Goal: Information Seeking & Learning: Learn about a topic

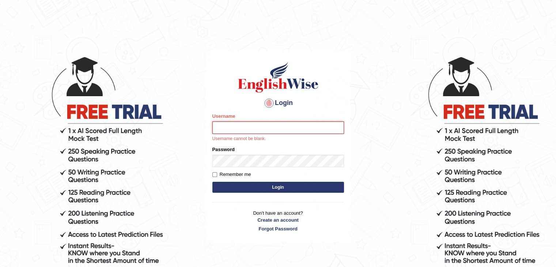
type input "Patel1990"
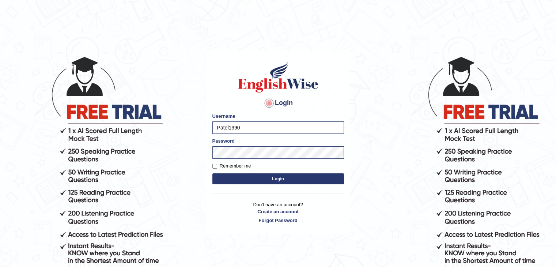
click at [281, 177] on button "Login" at bounding box center [279, 178] width 132 height 11
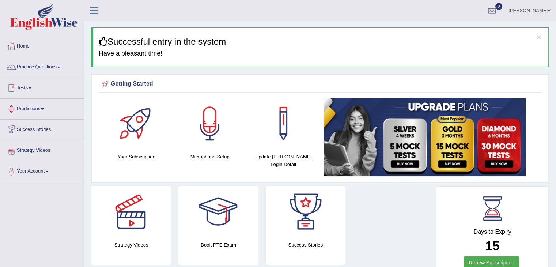
click at [34, 89] on link "Tests" at bounding box center [41, 87] width 83 height 18
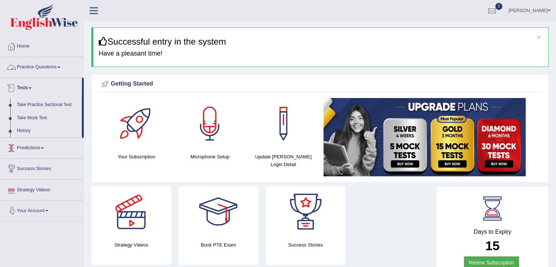
click at [63, 69] on link "Practice Questions" at bounding box center [41, 66] width 83 height 18
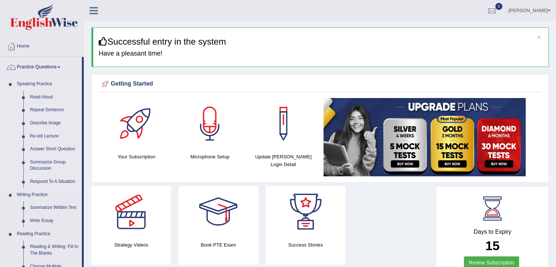
click at [44, 84] on link "Speaking Practice" at bounding box center [48, 84] width 68 height 13
click at [43, 94] on link "Read Aloud" at bounding box center [54, 97] width 55 height 13
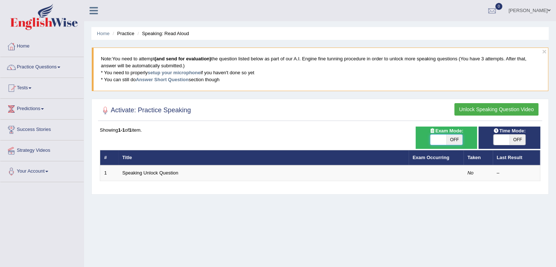
click at [442, 141] on span at bounding box center [439, 140] width 16 height 10
checkbox input "true"
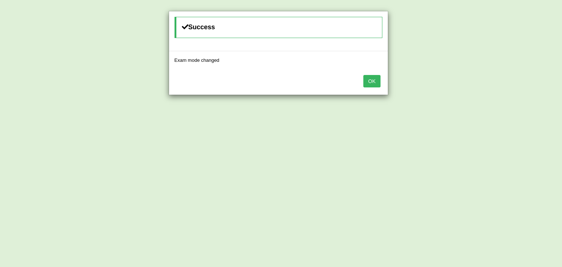
click at [369, 80] on button "OK" at bounding box center [371, 81] width 17 height 12
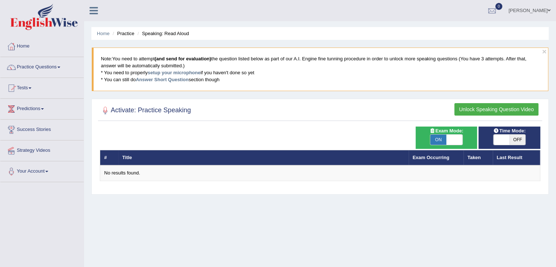
click at [514, 142] on span "OFF" at bounding box center [518, 140] width 16 height 10
checkbox input "true"
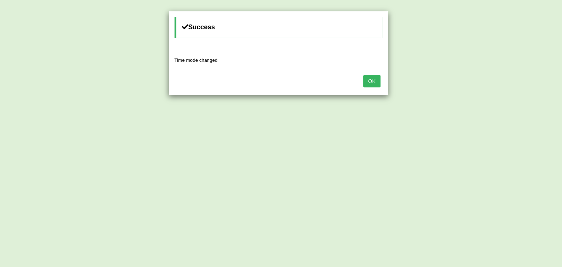
click at [361, 79] on div "OK" at bounding box center [278, 82] width 219 height 26
drag, startPoint x: 361, startPoint y: 79, endPoint x: 372, endPoint y: 80, distance: 11.4
click at [372, 80] on div "OK" at bounding box center [278, 82] width 219 height 26
click at [372, 80] on button "OK" at bounding box center [371, 81] width 17 height 12
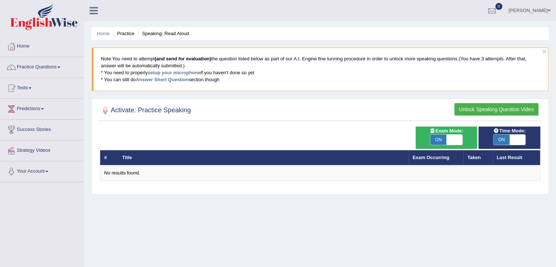
click at [470, 109] on button "Unlock Speaking Question Video" at bounding box center [497, 109] width 84 height 12
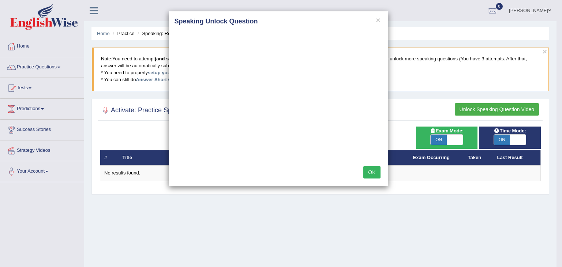
click at [371, 171] on button "OK" at bounding box center [371, 172] width 17 height 12
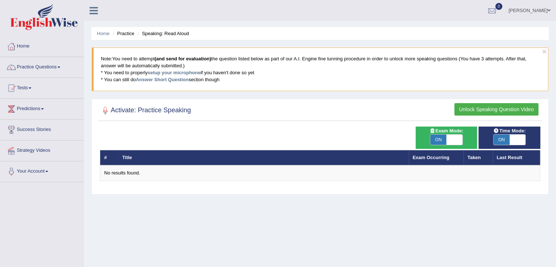
click at [485, 110] on button "Unlock Speaking Question Video" at bounding box center [497, 109] width 84 height 12
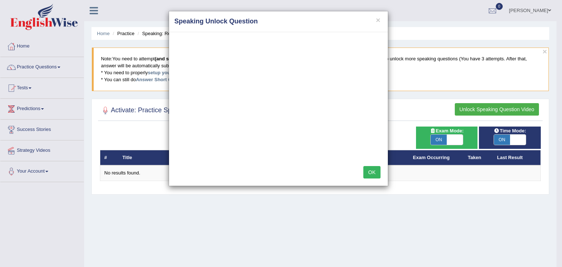
click at [376, 172] on button "OK" at bounding box center [371, 172] width 17 height 12
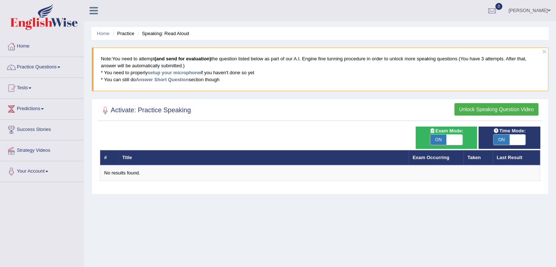
click at [442, 141] on span "ON" at bounding box center [439, 140] width 16 height 10
checkbox input "false"
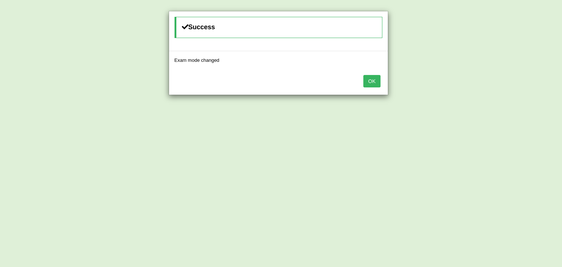
click at [370, 79] on button "OK" at bounding box center [371, 81] width 17 height 12
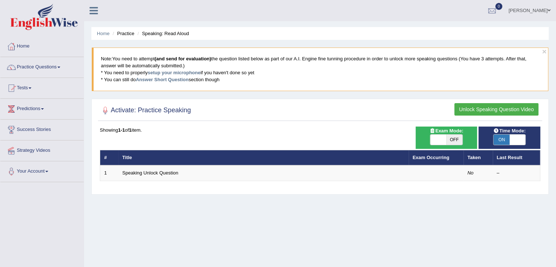
click at [509, 141] on span "ON" at bounding box center [502, 140] width 16 height 10
checkbox input "false"
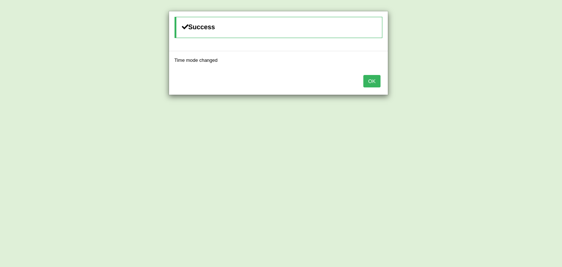
click at [371, 80] on button "OK" at bounding box center [371, 81] width 17 height 12
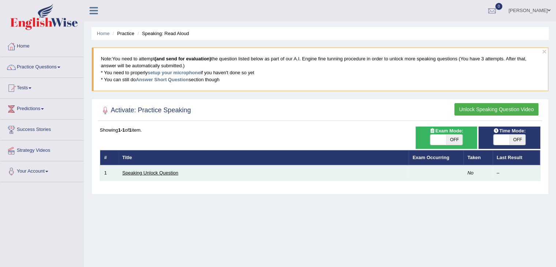
click at [147, 172] on link "Speaking Unlock Question" at bounding box center [151, 172] width 56 height 5
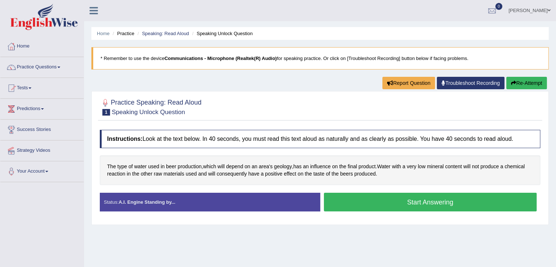
click at [366, 203] on button "Start Answering" at bounding box center [430, 202] width 213 height 19
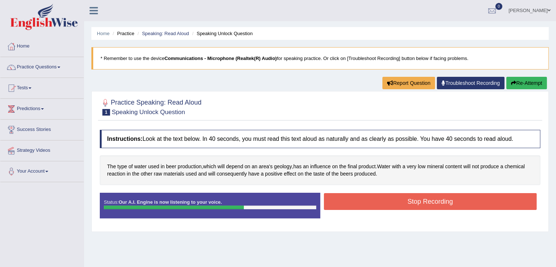
click at [366, 203] on button "Stop Recording" at bounding box center [430, 201] width 213 height 17
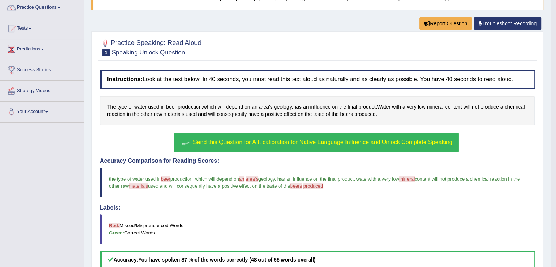
scroll to position [60, 0]
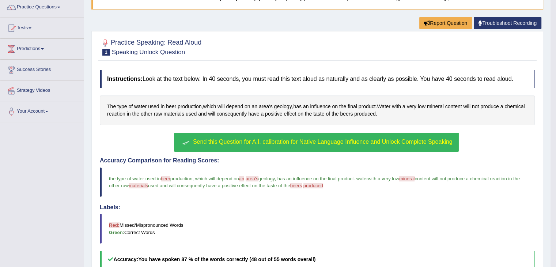
click at [350, 143] on span "Send this Question for A.I. calibration for Native Language Influence and Unloc…" at bounding box center [323, 142] width 260 height 6
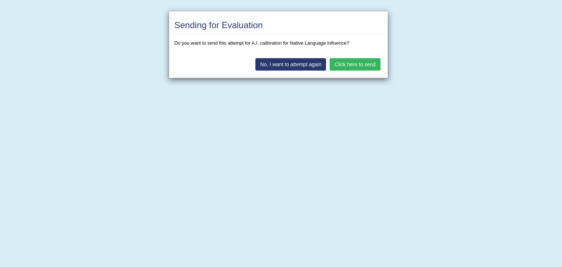
click at [351, 61] on button "Click here to send" at bounding box center [355, 64] width 50 height 12
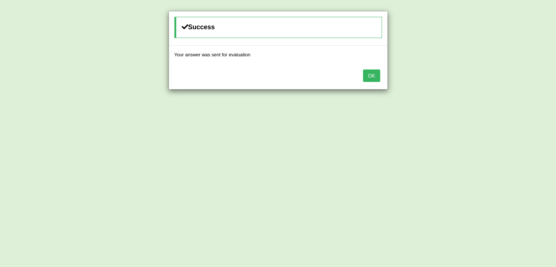
click at [369, 76] on button "OK" at bounding box center [371, 75] width 17 height 12
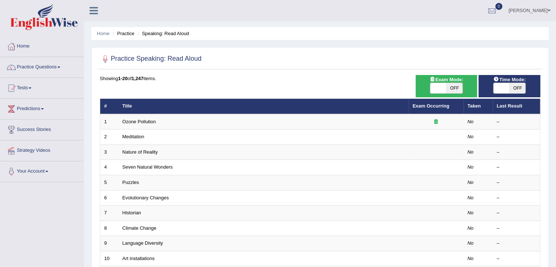
click at [447, 86] on span "OFF" at bounding box center [455, 88] width 16 height 10
checkbox input "true"
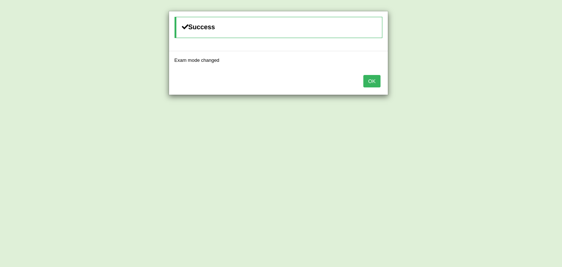
click at [373, 80] on button "OK" at bounding box center [371, 81] width 17 height 12
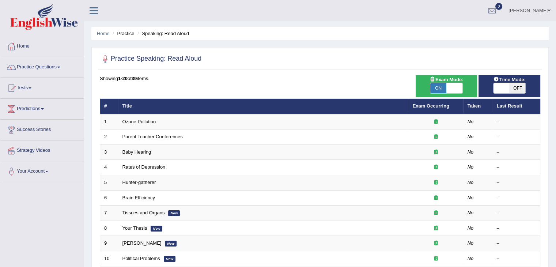
click at [511, 88] on span "OFF" at bounding box center [518, 88] width 16 height 10
checkbox input "true"
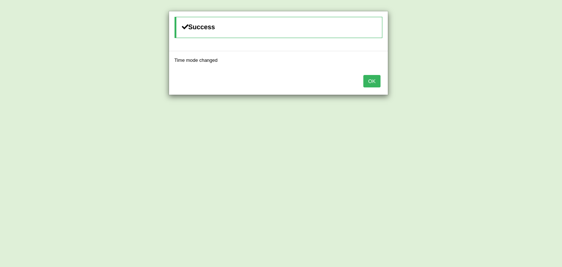
click at [367, 84] on button "OK" at bounding box center [371, 81] width 17 height 12
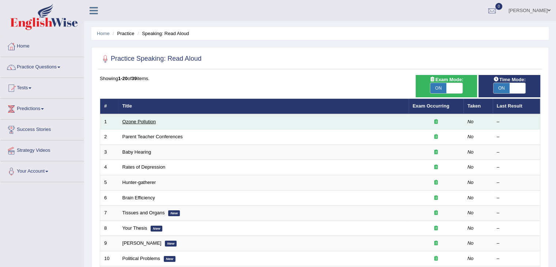
click at [143, 121] on link "Ozone Pollution" at bounding box center [140, 121] width 34 height 5
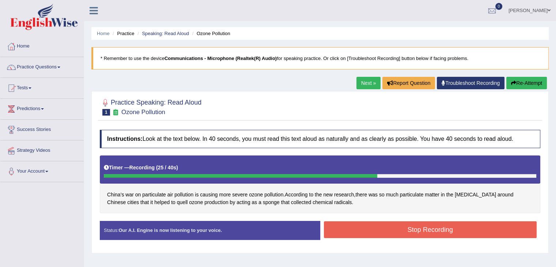
click at [369, 233] on button "Stop Recording" at bounding box center [430, 229] width 213 height 17
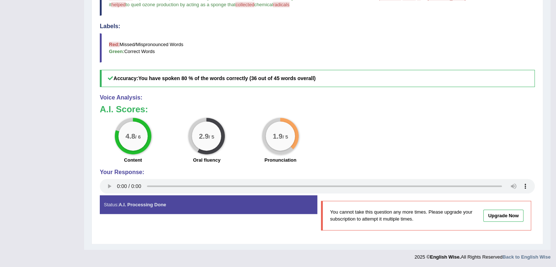
scroll to position [15, 0]
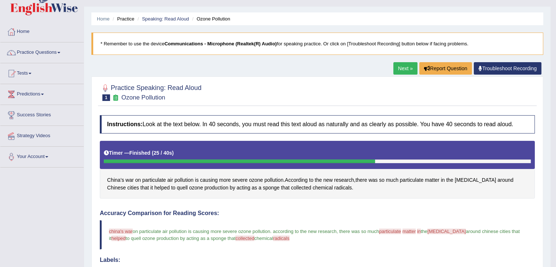
click at [404, 65] on link "Next »" at bounding box center [406, 68] width 24 height 12
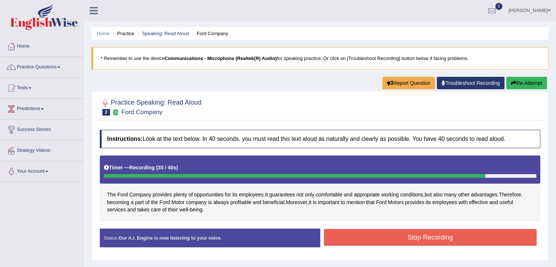
click at [420, 233] on button "Stop Recording" at bounding box center [430, 237] width 213 height 17
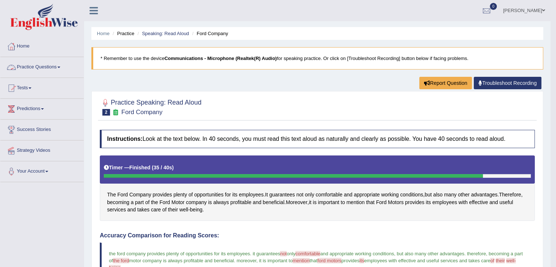
click at [55, 66] on link "Practice Questions" at bounding box center [41, 66] width 83 height 18
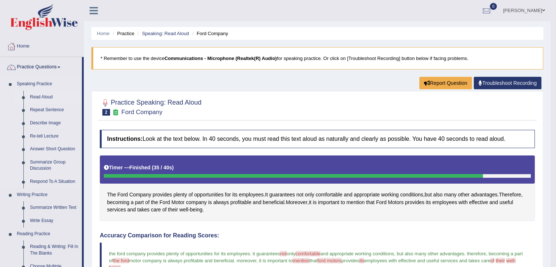
click at [45, 95] on link "Read Aloud" at bounding box center [54, 97] width 55 height 13
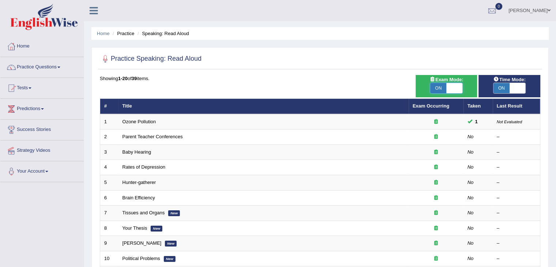
click at [452, 87] on span at bounding box center [455, 88] width 16 height 10
checkbox input "false"
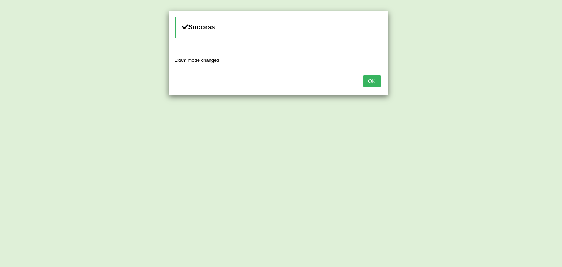
click at [364, 82] on button "OK" at bounding box center [371, 81] width 17 height 12
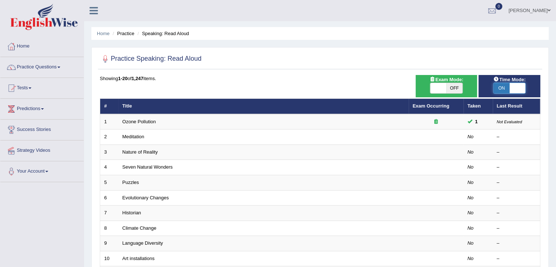
click at [512, 87] on span at bounding box center [518, 88] width 16 height 10
checkbox input "false"
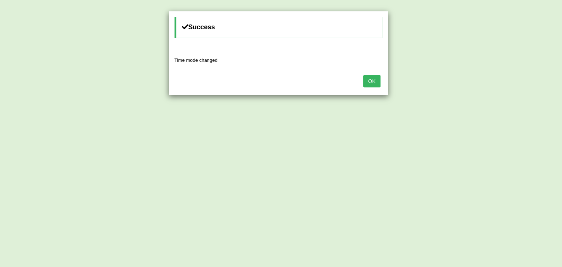
click at [370, 81] on button "OK" at bounding box center [371, 81] width 17 height 12
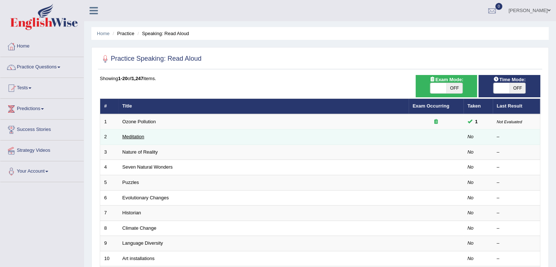
click at [134, 138] on link "Meditation" at bounding box center [134, 136] width 22 height 5
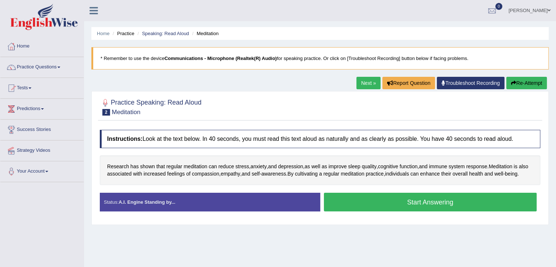
click at [362, 211] on button "Start Answering" at bounding box center [430, 202] width 213 height 19
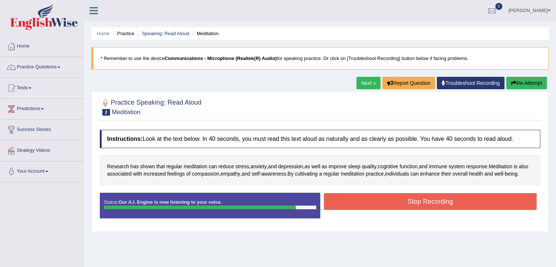
click at [476, 204] on button "Stop Recording" at bounding box center [430, 201] width 213 height 17
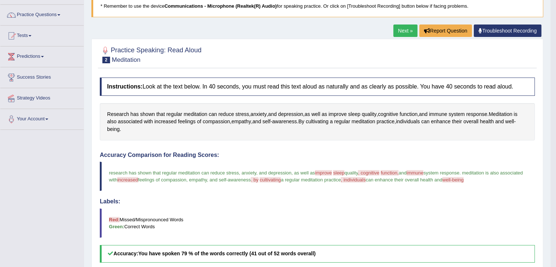
scroll to position [52, 0]
click at [401, 31] on link "Next »" at bounding box center [406, 31] width 24 height 12
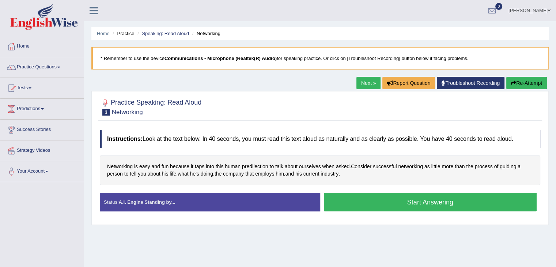
click at [431, 205] on button "Start Answering" at bounding box center [430, 202] width 213 height 19
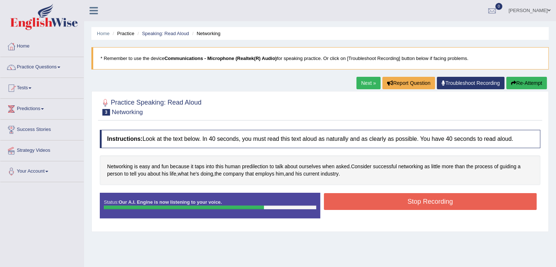
click at [424, 200] on button "Stop Recording" at bounding box center [430, 201] width 213 height 17
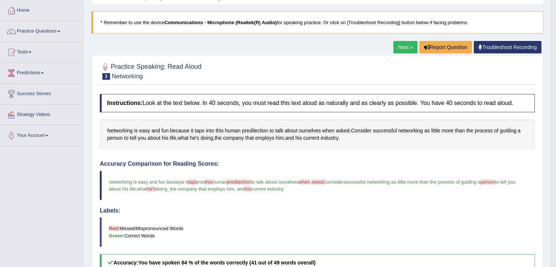
scroll to position [33, 0]
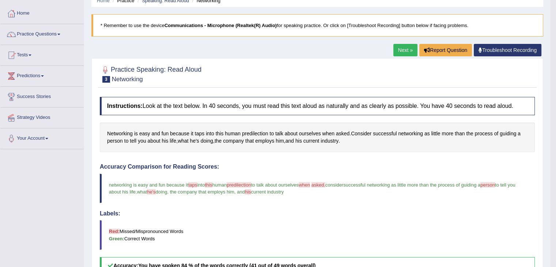
click at [401, 54] on link "Next »" at bounding box center [406, 50] width 24 height 12
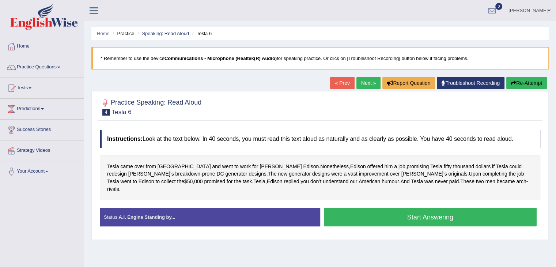
click at [385, 210] on button "Start Answering" at bounding box center [430, 217] width 213 height 19
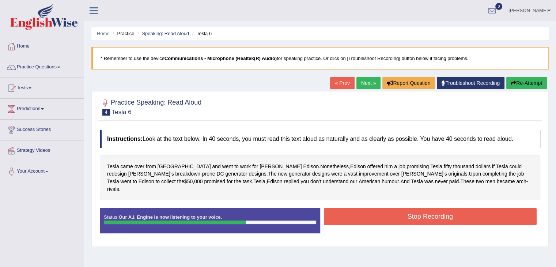
click at [385, 210] on button "Stop Recording" at bounding box center [430, 216] width 213 height 17
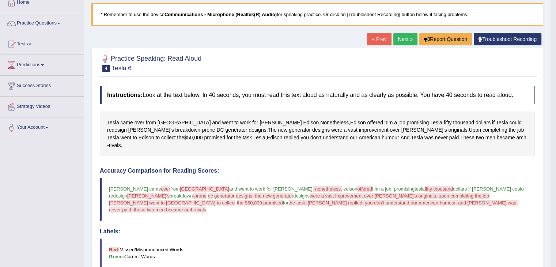
scroll to position [44, 0]
click at [399, 42] on link "Next »" at bounding box center [406, 39] width 24 height 12
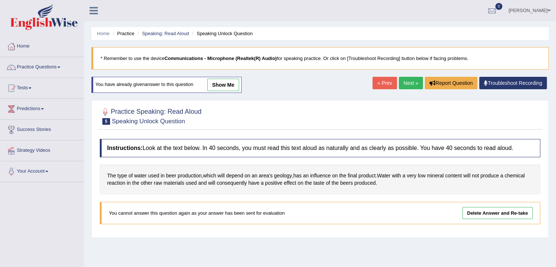
click at [411, 81] on link "Next »" at bounding box center [411, 83] width 24 height 12
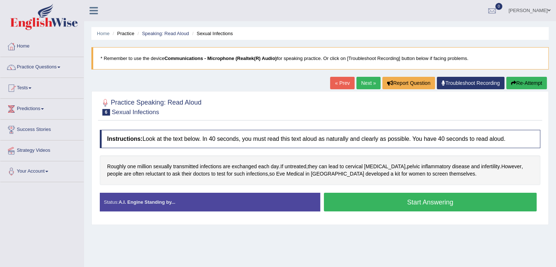
click at [357, 204] on button "Start Answering" at bounding box center [430, 202] width 213 height 19
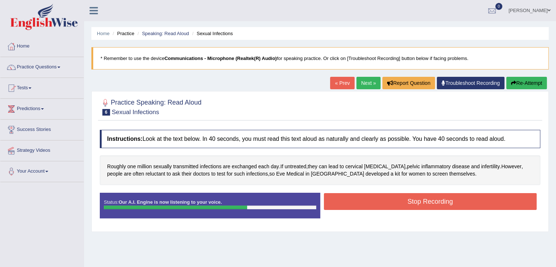
click at [357, 204] on button "Stop Recording" at bounding box center [430, 201] width 213 height 17
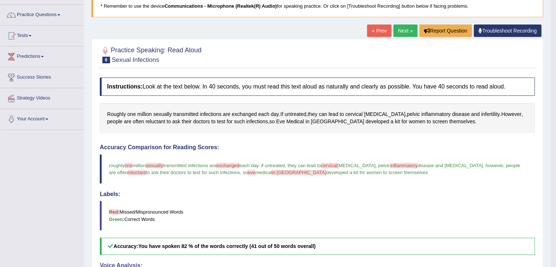
scroll to position [50, 0]
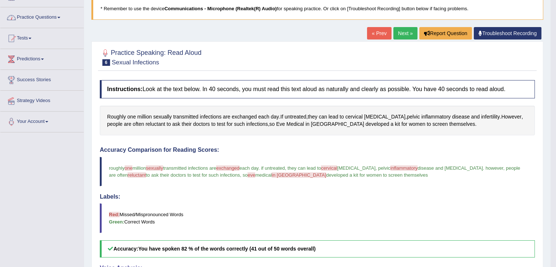
click at [36, 20] on link "Practice Questions" at bounding box center [41, 16] width 83 height 18
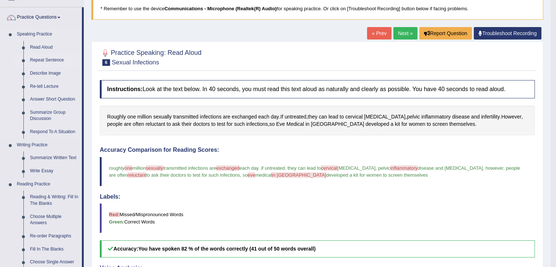
click at [41, 60] on link "Repeat Sentence" at bounding box center [54, 60] width 55 height 13
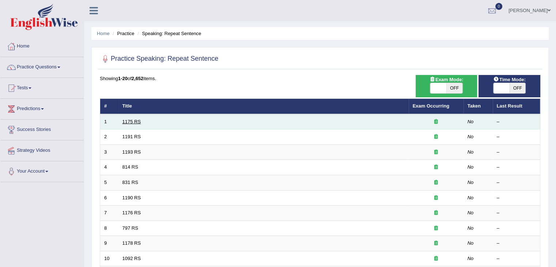
click at [135, 121] on link "1175 RS" at bounding box center [132, 121] width 19 height 5
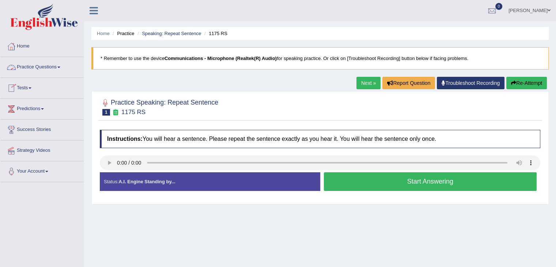
click at [35, 70] on link "Practice Questions" at bounding box center [41, 66] width 83 height 18
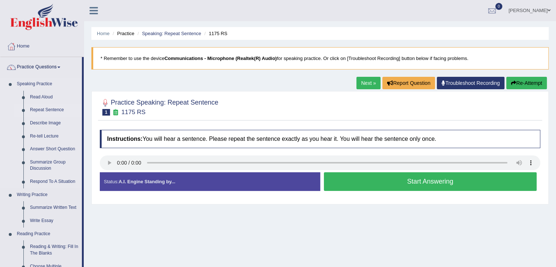
click at [50, 112] on link "Repeat Sentence" at bounding box center [54, 110] width 55 height 13
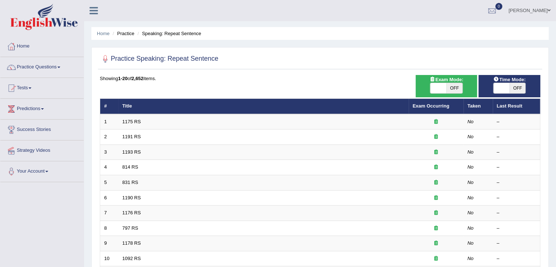
click at [459, 87] on span "OFF" at bounding box center [455, 88] width 16 height 10
checkbox input "true"
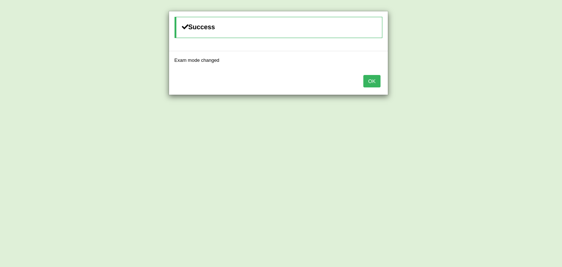
click at [377, 80] on button "OK" at bounding box center [371, 81] width 17 height 12
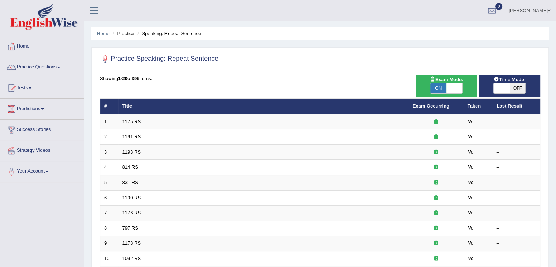
click at [516, 85] on span "OFF" at bounding box center [518, 88] width 16 height 10
checkbox input "true"
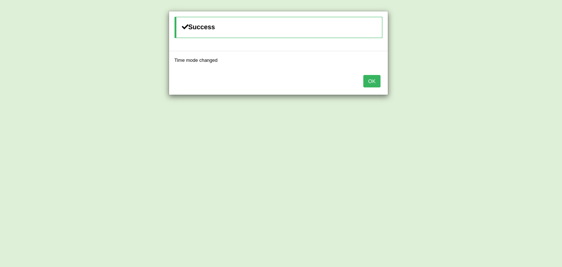
click at [370, 81] on button "OK" at bounding box center [371, 81] width 17 height 12
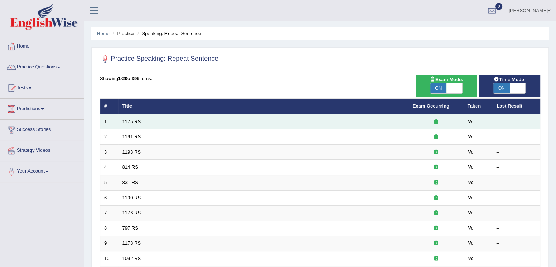
click at [124, 123] on link "1175 RS" at bounding box center [132, 121] width 19 height 5
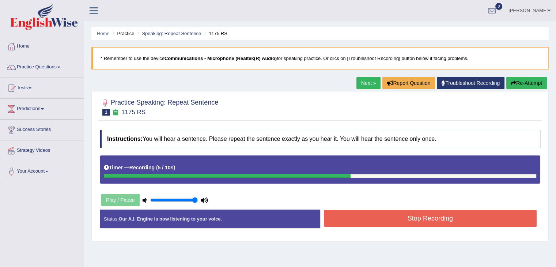
click at [398, 218] on button "Stop Recording" at bounding box center [430, 218] width 213 height 17
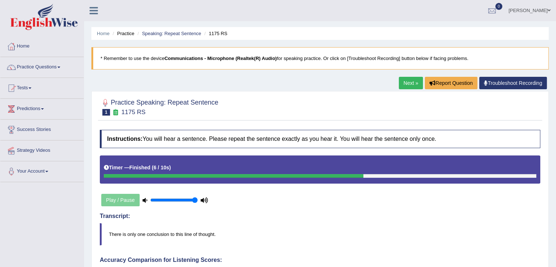
click at [405, 87] on link "Next »" at bounding box center [411, 83] width 24 height 12
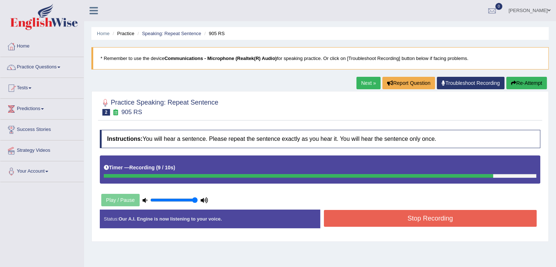
click at [388, 218] on button "Stop Recording" at bounding box center [430, 218] width 213 height 17
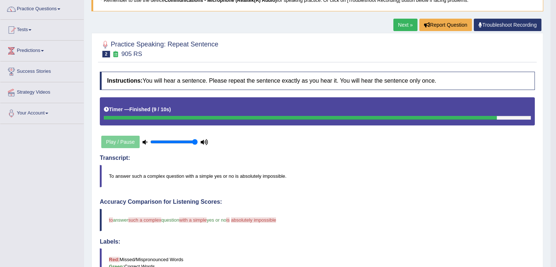
scroll to position [58, 0]
click at [403, 25] on link "Next »" at bounding box center [406, 25] width 24 height 12
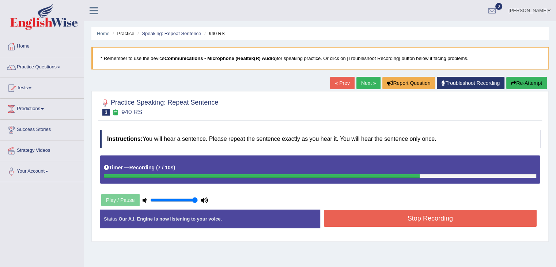
click at [431, 219] on button "Stop Recording" at bounding box center [430, 218] width 213 height 17
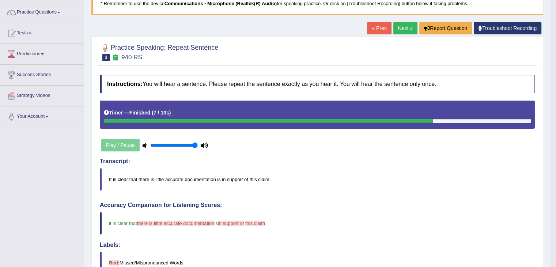
scroll to position [54, 0]
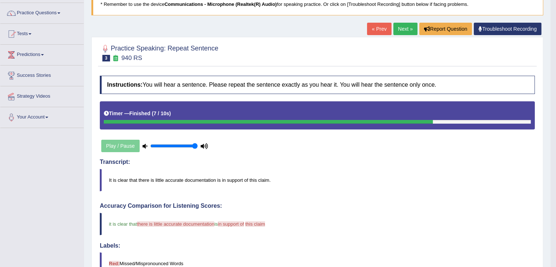
click at [398, 31] on link "Next »" at bounding box center [406, 29] width 24 height 12
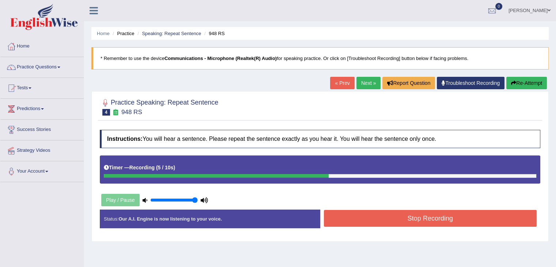
click at [391, 216] on button "Stop Recording" at bounding box center [430, 218] width 213 height 17
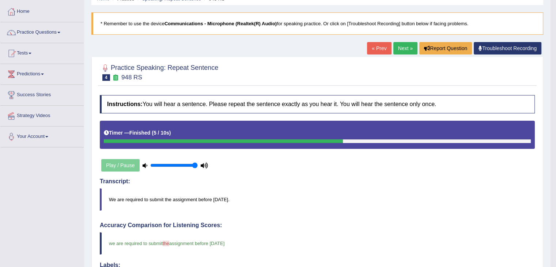
scroll to position [34, 0]
click at [402, 48] on link "Next »" at bounding box center [406, 48] width 24 height 12
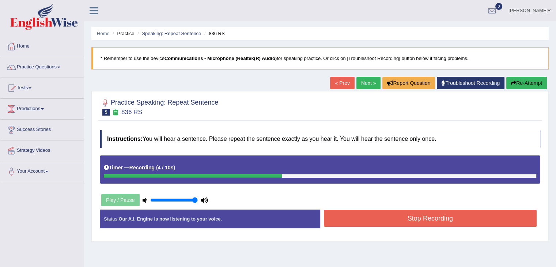
click at [380, 222] on button "Stop Recording" at bounding box center [430, 218] width 213 height 17
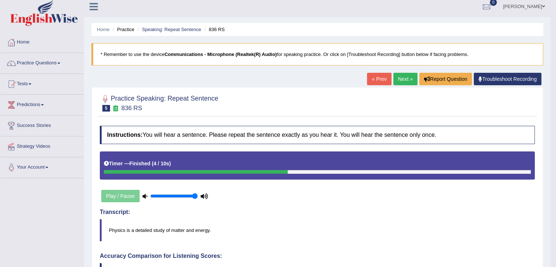
scroll to position [4, 0]
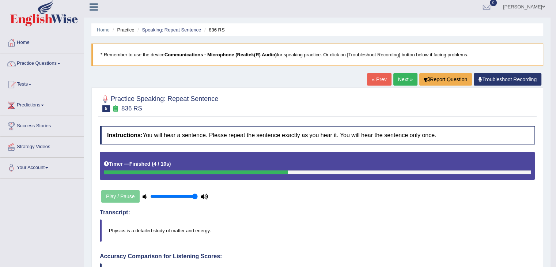
click at [403, 79] on link "Next »" at bounding box center [406, 79] width 24 height 12
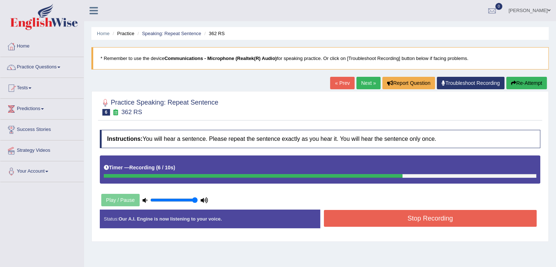
click at [382, 221] on button "Stop Recording" at bounding box center [430, 218] width 213 height 17
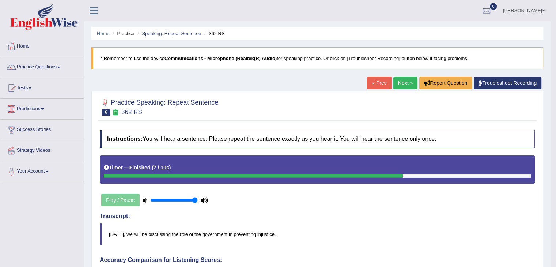
click at [403, 86] on link "Next »" at bounding box center [406, 83] width 24 height 12
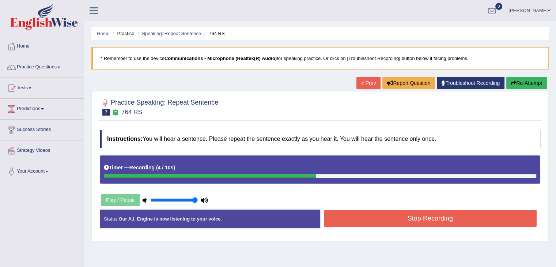
click at [417, 219] on button "Stop Recording" at bounding box center [430, 218] width 213 height 17
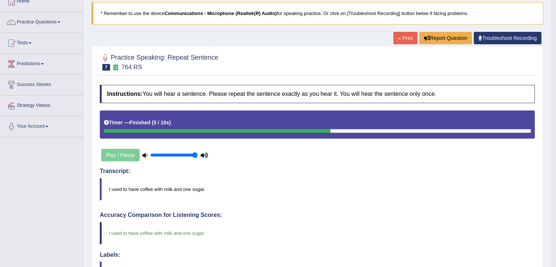
scroll to position [42, 0]
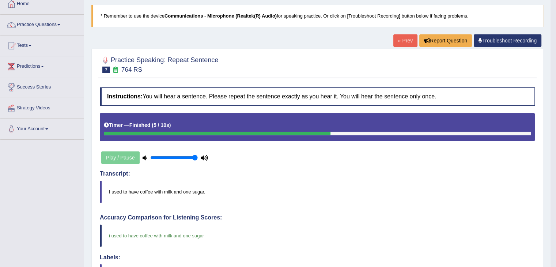
click at [376, 39] on div "Home Practice Speaking: Repeat Sentence 764 RS * Remember to use the device Com…" at bounding box center [317, 219] width 467 height 523
click at [50, 27] on link "Practice Questions" at bounding box center [41, 24] width 83 height 18
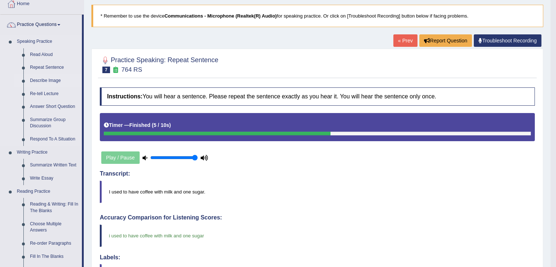
click at [41, 81] on link "Describe Image" at bounding box center [54, 80] width 55 height 13
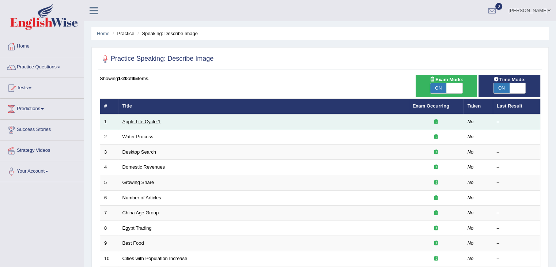
click at [151, 123] on link "Apple Life Cycle 1" at bounding box center [142, 121] width 38 height 5
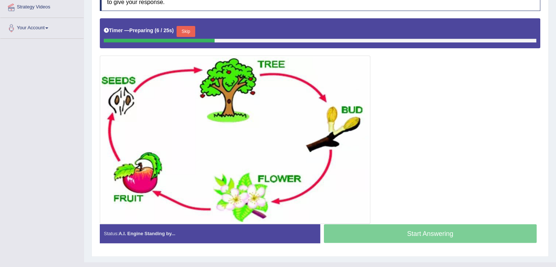
scroll to position [144, 0]
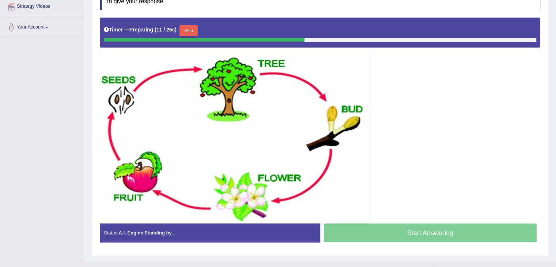
click at [193, 33] on button "Skip" at bounding box center [189, 30] width 18 height 11
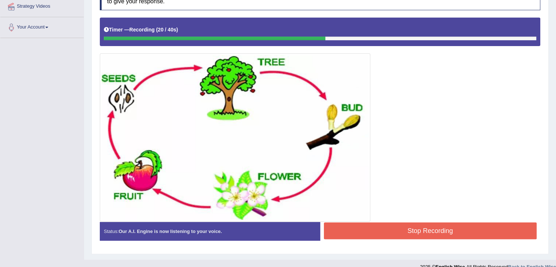
click at [440, 233] on button "Stop Recording" at bounding box center [430, 230] width 213 height 17
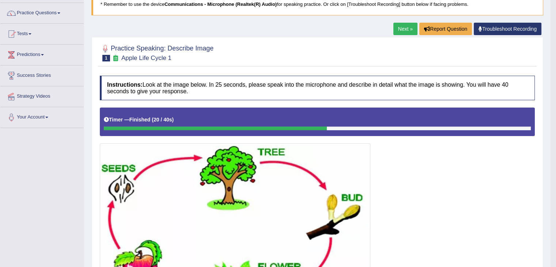
scroll to position [54, 0]
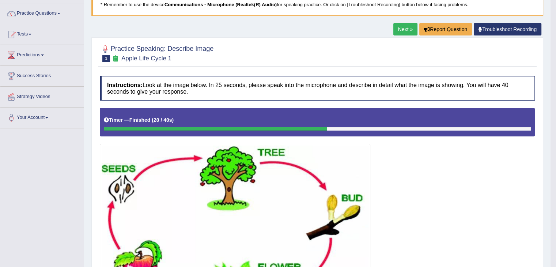
click at [397, 29] on link "Next »" at bounding box center [406, 29] width 24 height 12
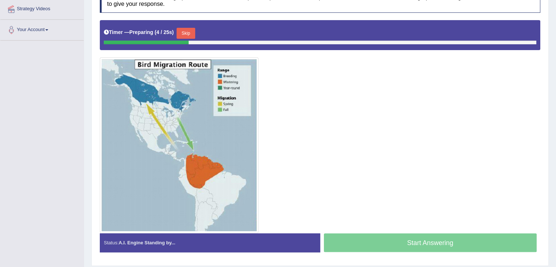
scroll to position [142, 0]
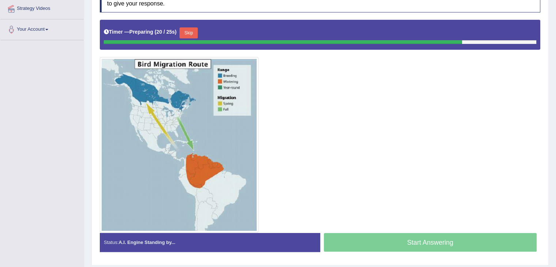
click at [409, 247] on div "Start Answering" at bounding box center [430, 243] width 221 height 20
click at [193, 34] on button "Skip" at bounding box center [189, 32] width 18 height 11
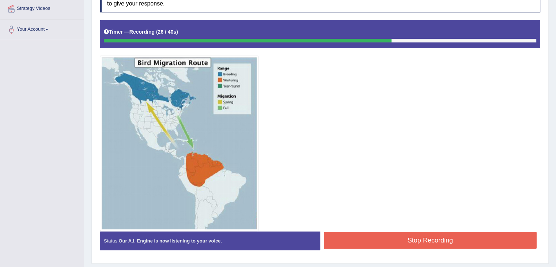
click at [402, 241] on button "Stop Recording" at bounding box center [430, 240] width 213 height 17
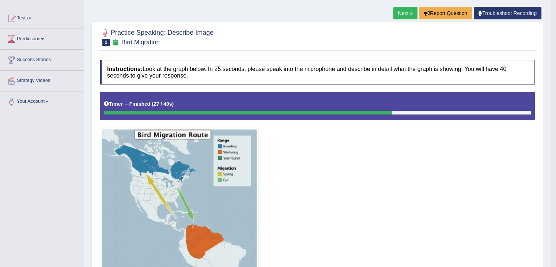
scroll to position [69, 0]
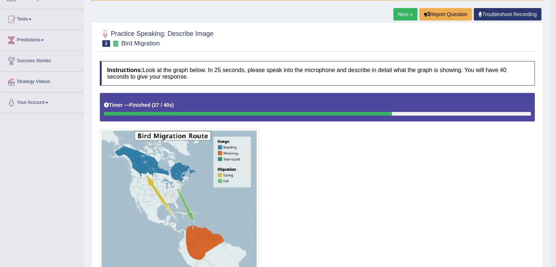
click at [405, 15] on link "Next »" at bounding box center [406, 14] width 24 height 12
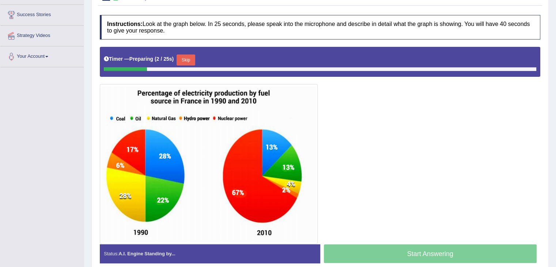
scroll to position [114, 0]
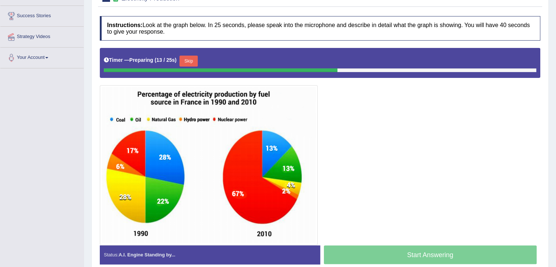
click at [193, 59] on button "Skip" at bounding box center [189, 61] width 18 height 11
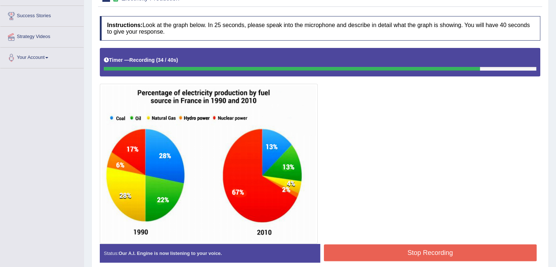
click at [382, 253] on button "Stop Recording" at bounding box center [430, 252] width 213 height 17
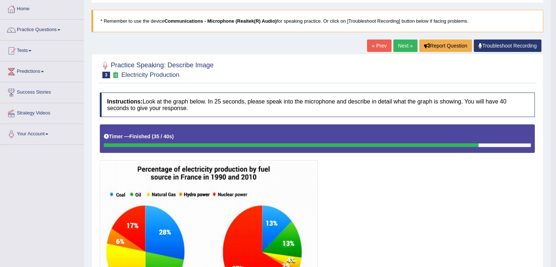
scroll to position [37, 0]
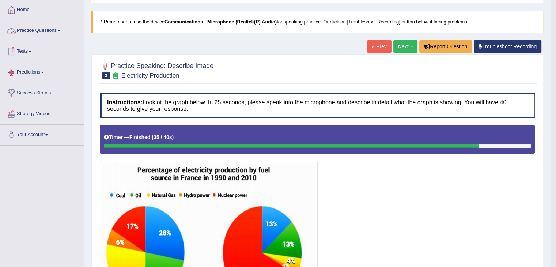
click at [58, 34] on link "Practice Questions" at bounding box center [41, 29] width 83 height 18
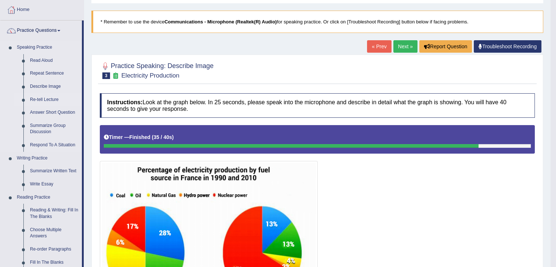
click at [48, 101] on link "Re-tell Lecture" at bounding box center [54, 99] width 55 height 13
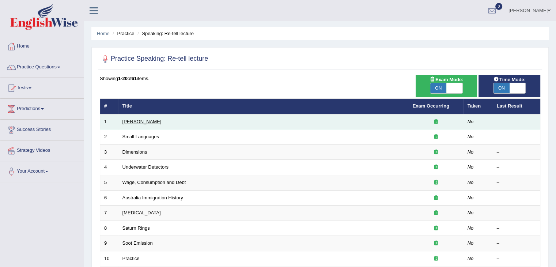
click at [134, 122] on link "Amory Lovins" at bounding box center [142, 121] width 39 height 5
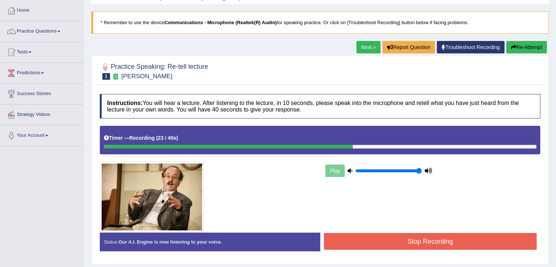
scroll to position [44, 0]
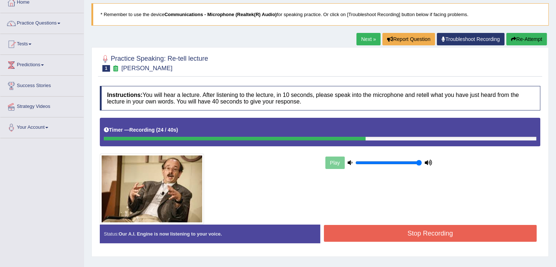
click at [371, 233] on button "Stop Recording" at bounding box center [430, 233] width 213 height 17
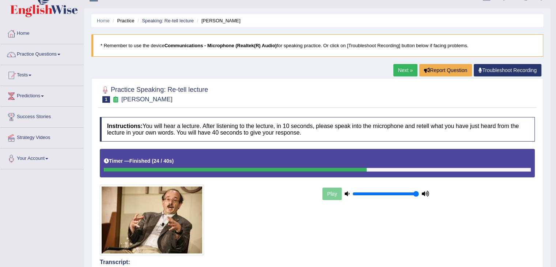
scroll to position [12, 0]
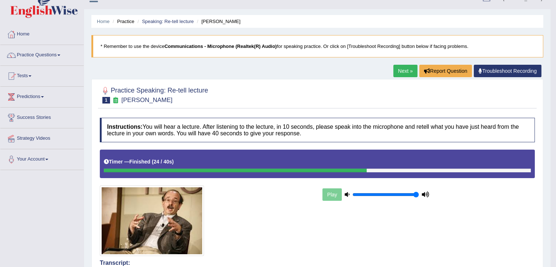
click at [398, 70] on link "Next »" at bounding box center [406, 71] width 24 height 12
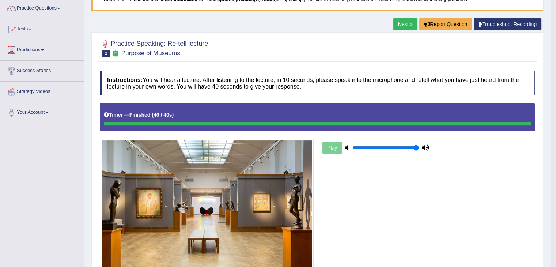
scroll to position [59, 0]
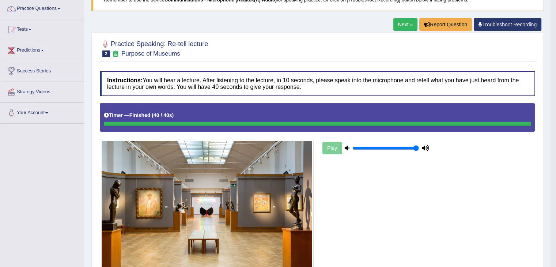
click at [406, 24] on link "Next »" at bounding box center [406, 24] width 24 height 12
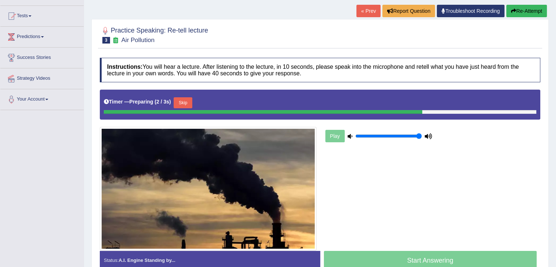
scroll to position [117, 0]
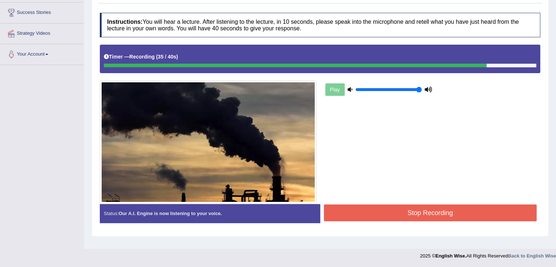
click at [408, 217] on button "Stop Recording" at bounding box center [430, 212] width 213 height 17
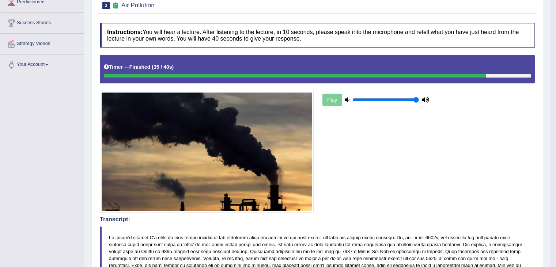
scroll to position [0, 0]
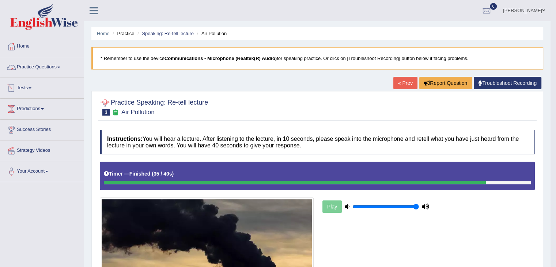
click at [63, 68] on link "Practice Questions" at bounding box center [41, 66] width 83 height 18
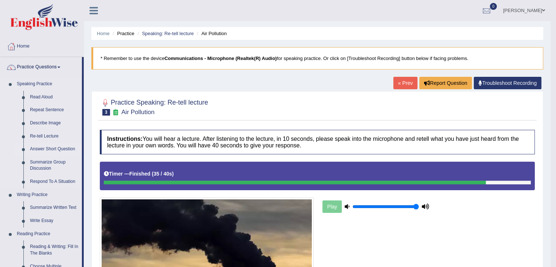
click at [56, 149] on link "Answer Short Question" at bounding box center [54, 149] width 55 height 13
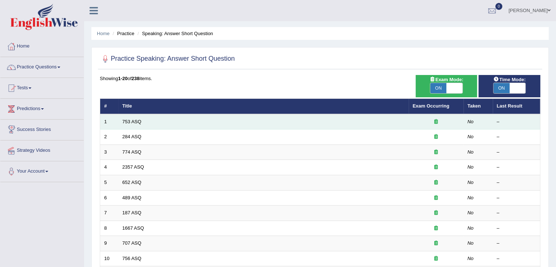
click at [136, 125] on td "753 ASQ" at bounding box center [264, 121] width 290 height 15
click at [138, 121] on link "753 ASQ" at bounding box center [132, 121] width 19 height 5
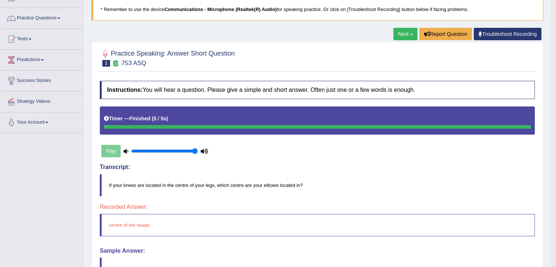
scroll to position [48, 0]
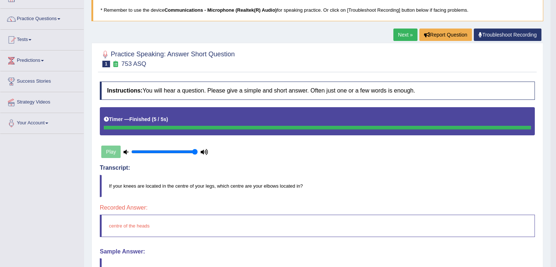
click at [401, 31] on link "Next »" at bounding box center [406, 35] width 24 height 12
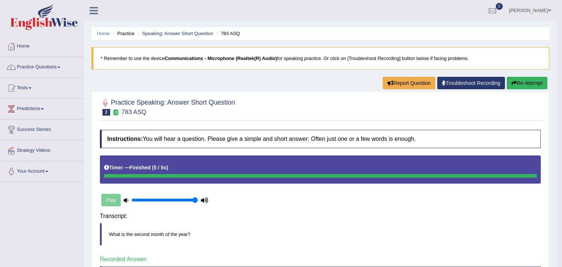
click at [436, 216] on body "Toggle navigation Home Practice Questions Speaking Practice Read Aloud Repeat S…" at bounding box center [281, 133] width 562 height 267
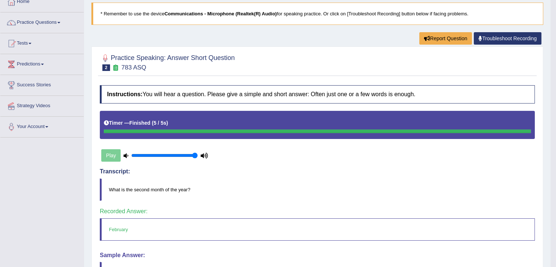
scroll to position [44, 0]
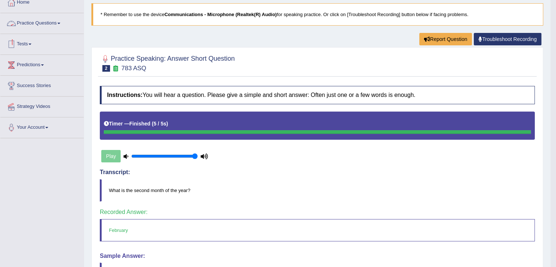
click at [54, 21] on link "Practice Questions" at bounding box center [41, 22] width 83 height 18
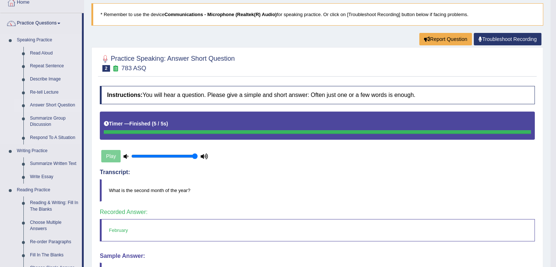
click at [49, 103] on link "Answer Short Question" at bounding box center [54, 105] width 55 height 13
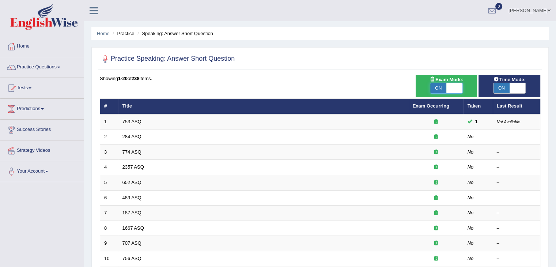
click at [453, 84] on span at bounding box center [455, 88] width 16 height 10
checkbox input "false"
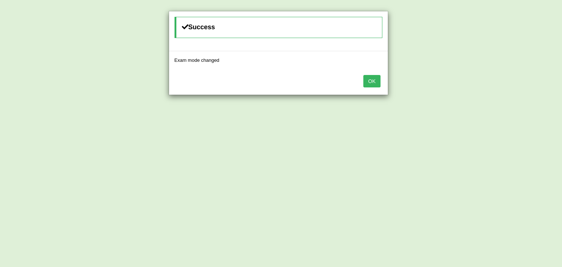
click at [379, 79] on button "OK" at bounding box center [371, 81] width 17 height 12
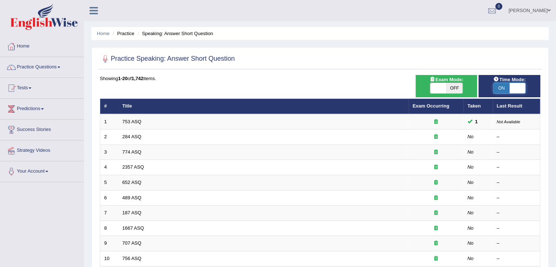
click at [515, 86] on span at bounding box center [518, 88] width 16 height 10
checkbox input "false"
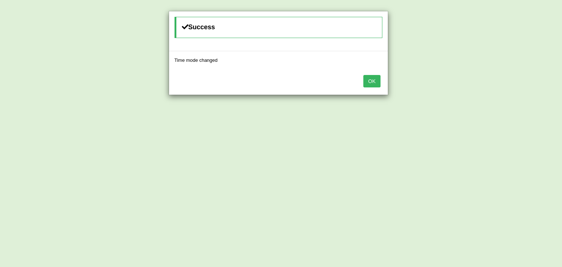
click at [379, 82] on button "OK" at bounding box center [371, 81] width 17 height 12
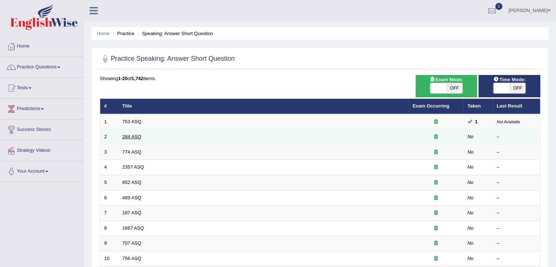
click at [131, 137] on link "284 ASQ" at bounding box center [132, 136] width 19 height 5
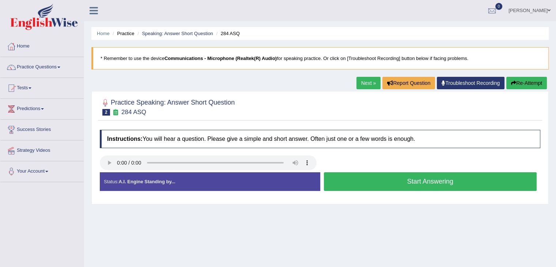
click at [361, 181] on button "Start Answering" at bounding box center [430, 181] width 213 height 19
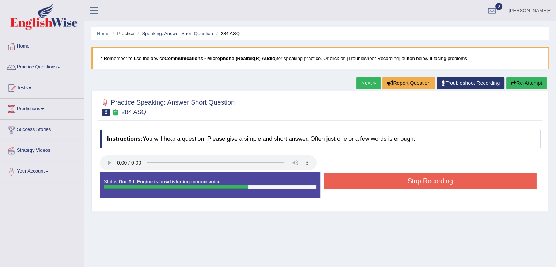
click at [361, 181] on button "Stop Recording" at bounding box center [430, 181] width 213 height 17
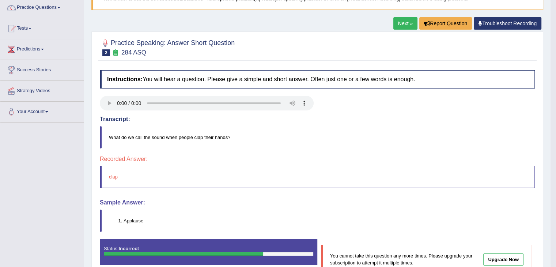
scroll to position [60, 0]
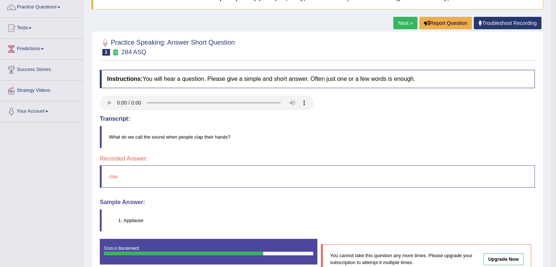
click at [400, 25] on link "Next »" at bounding box center [406, 23] width 24 height 12
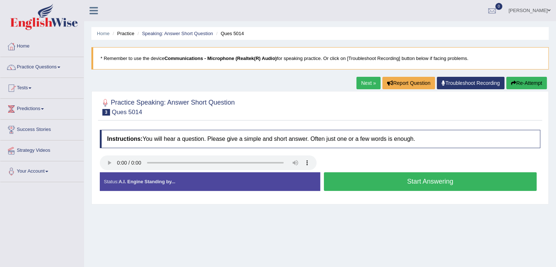
click at [356, 185] on button "Start Answering" at bounding box center [430, 181] width 213 height 19
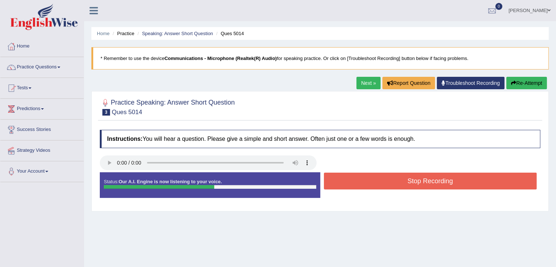
click at [356, 185] on button "Stop Recording" at bounding box center [430, 181] width 213 height 17
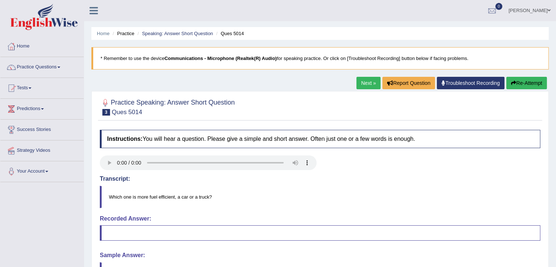
click at [363, 84] on link "Next »" at bounding box center [369, 83] width 24 height 12
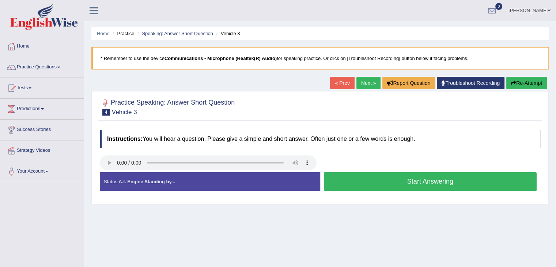
click at [376, 186] on button "Start Answering" at bounding box center [430, 181] width 213 height 19
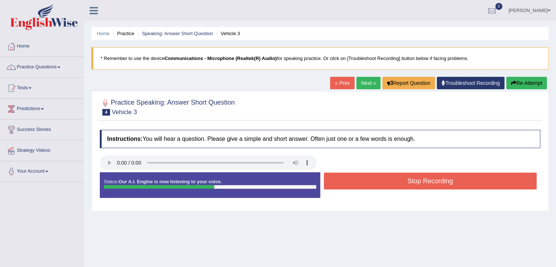
click at [376, 186] on button "Stop Recording" at bounding box center [430, 181] width 213 height 17
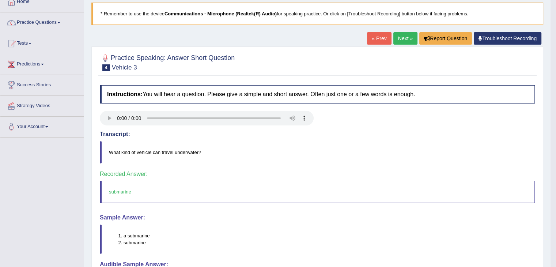
scroll to position [45, 0]
click at [56, 25] on link "Practice Questions" at bounding box center [41, 21] width 83 height 18
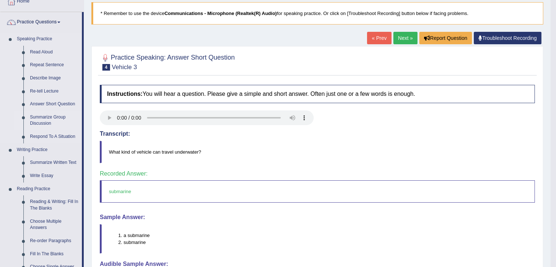
click at [45, 120] on link "Summarize Group Discussion" at bounding box center [54, 120] width 55 height 19
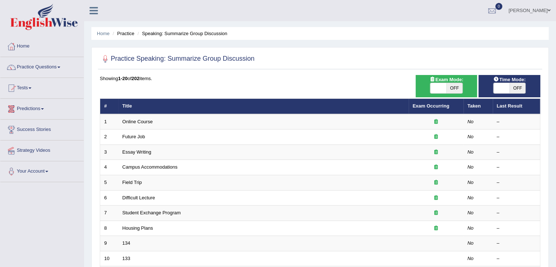
click at [450, 93] on span "OFF" at bounding box center [455, 88] width 16 height 10
checkbox input "true"
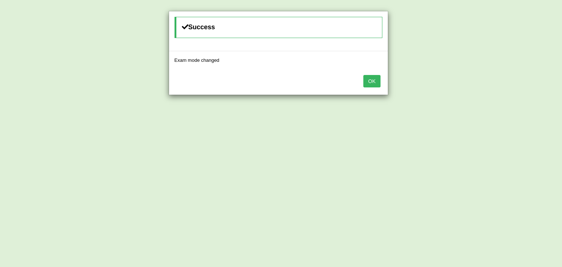
click at [374, 78] on button "OK" at bounding box center [371, 81] width 17 height 12
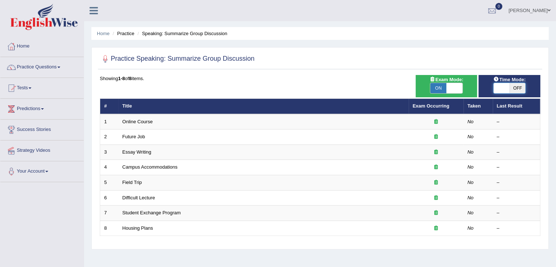
click at [506, 83] on span at bounding box center [502, 88] width 16 height 10
checkbox input "true"
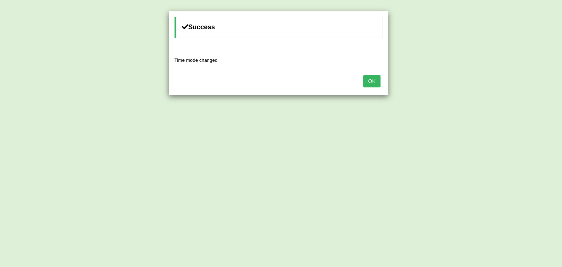
click at [368, 80] on button "OK" at bounding box center [371, 81] width 17 height 12
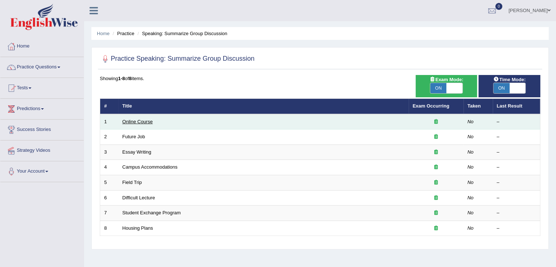
click at [138, 119] on link "Online Course" at bounding box center [138, 121] width 30 height 5
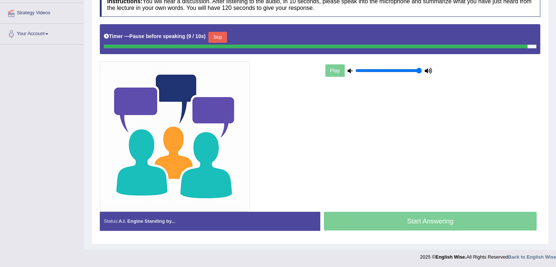
scroll to position [136, 0]
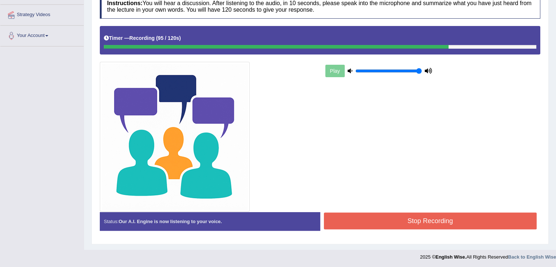
click at [427, 223] on button "Stop Recording" at bounding box center [430, 221] width 213 height 17
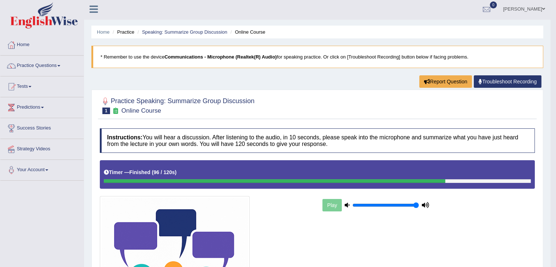
scroll to position [0, 0]
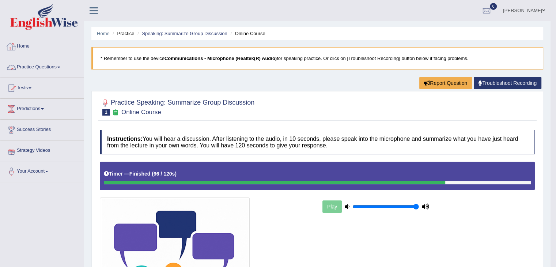
click at [41, 67] on link "Practice Questions" at bounding box center [41, 66] width 83 height 18
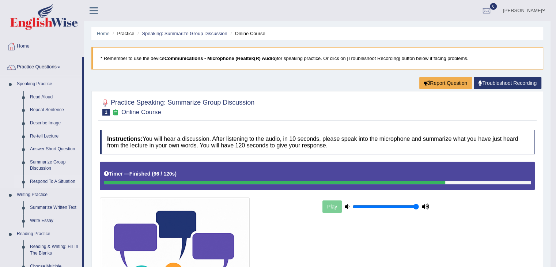
click at [47, 182] on link "Respond To A Situation" at bounding box center [54, 181] width 55 height 13
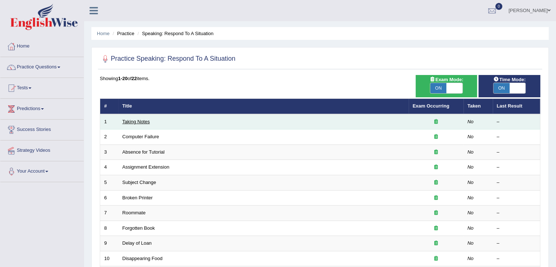
click at [142, 119] on link "Taking Notes" at bounding box center [136, 121] width 27 height 5
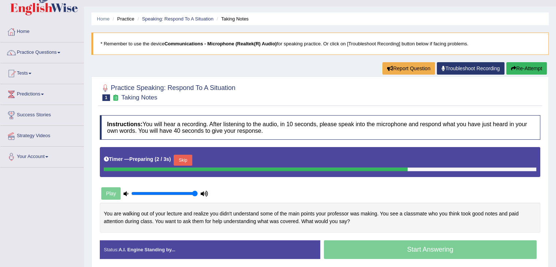
scroll to position [44, 0]
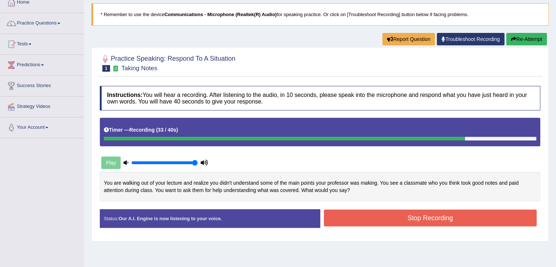
click at [372, 214] on button "Stop Recording" at bounding box center [430, 218] width 213 height 17
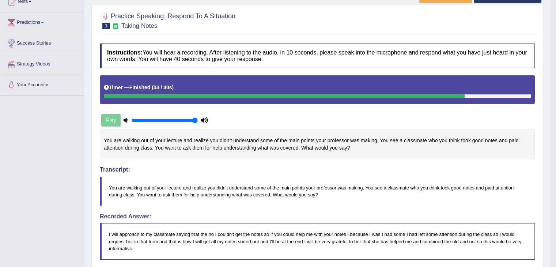
scroll to position [0, 0]
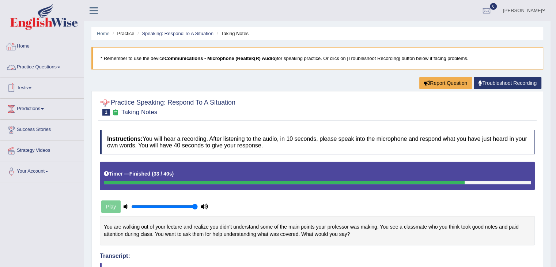
click at [45, 67] on link "Practice Questions" at bounding box center [41, 66] width 83 height 18
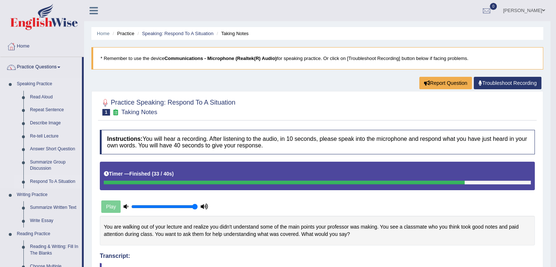
click at [46, 179] on link "Respond To A Situation" at bounding box center [54, 181] width 55 height 13
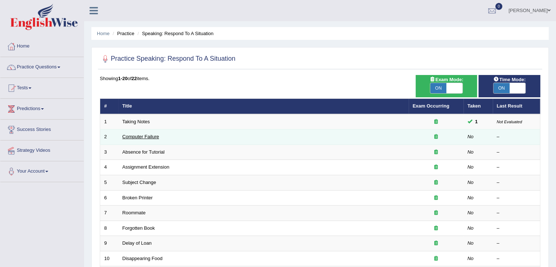
click at [147, 134] on link "Computer Failure" at bounding box center [141, 136] width 37 height 5
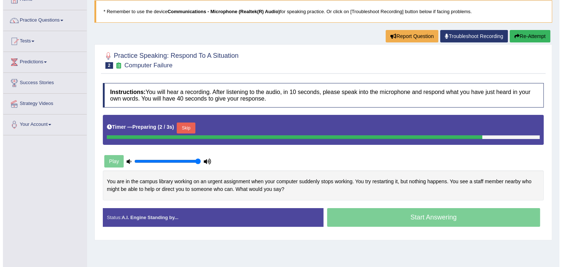
scroll to position [48, 0]
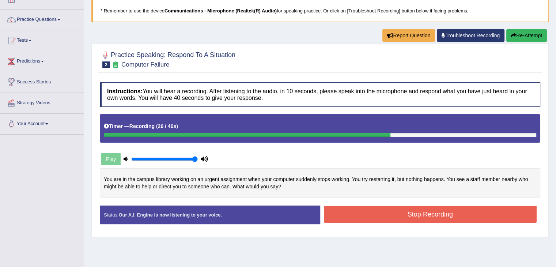
click at [420, 214] on button "Stop Recording" at bounding box center [430, 214] width 213 height 17
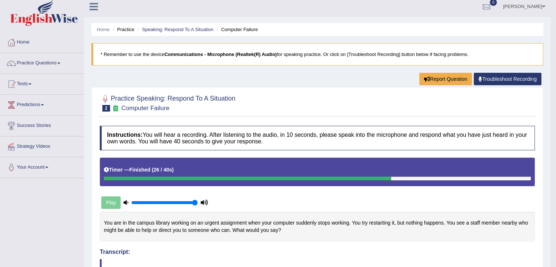
scroll to position [0, 0]
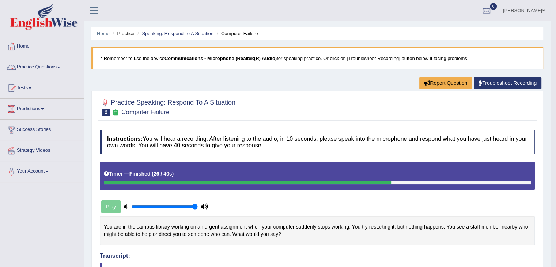
click at [31, 65] on link "Practice Questions" at bounding box center [41, 66] width 83 height 18
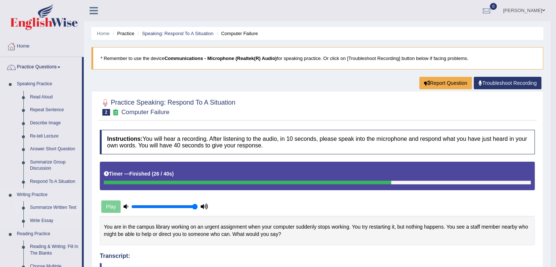
click at [45, 209] on link "Summarize Written Text" at bounding box center [54, 207] width 55 height 13
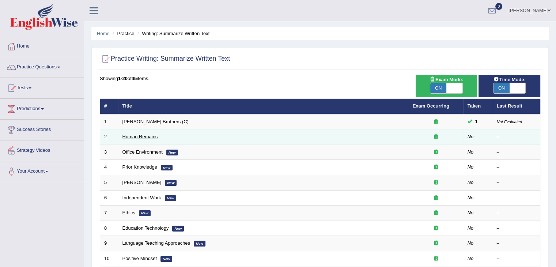
click at [138, 136] on link "Human Remains" at bounding box center [140, 136] width 35 height 5
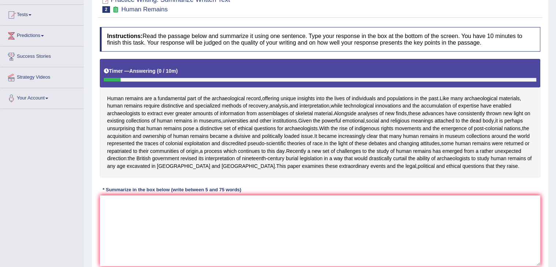
scroll to position [88, 0]
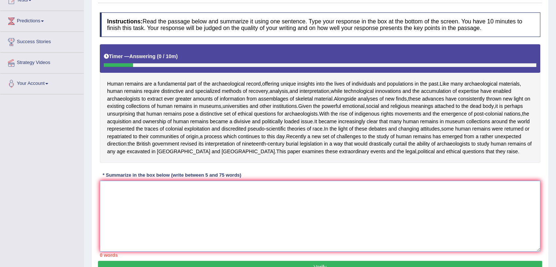
click at [135, 206] on textarea at bounding box center [320, 216] width 441 height 71
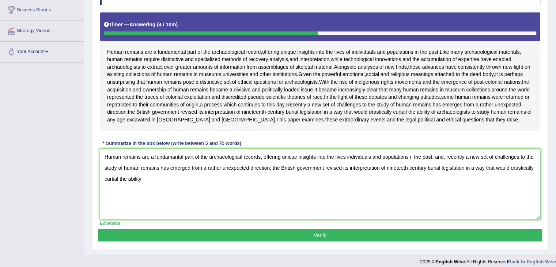
scroll to position [120, 0]
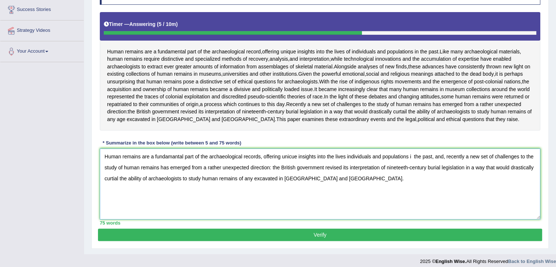
click at [175, 171] on textarea "Human remains are a fundamantal part of the archaeological records, offering un…" at bounding box center [320, 184] width 441 height 71
click at [290, 171] on textarea "Human remains are a fundamental part of the archaeological records, offering un…" at bounding box center [320, 184] width 441 height 71
click at [412, 170] on textarea "Human remains are a fundamental part of the archaeological records, offering un…" at bounding box center [320, 184] width 441 height 71
click at [116, 192] on textarea "Human remains are a fundamental part of the archaeological records, offering un…" at bounding box center [320, 184] width 441 height 71
type textarea "Human remains are a fundamental part of the archaeological records, offering un…"
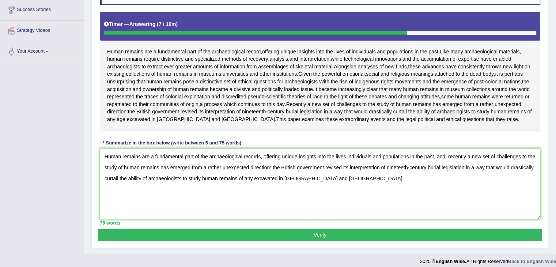
click at [345, 241] on button "Verify" at bounding box center [320, 235] width 444 height 12
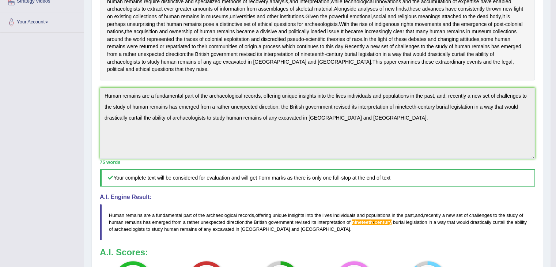
scroll to position [151, 0]
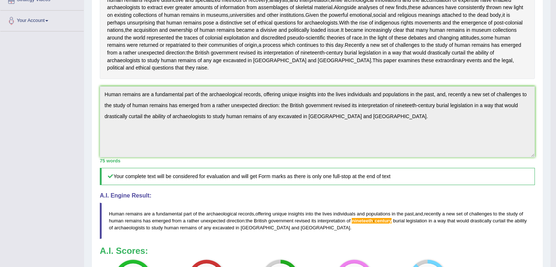
click at [372, 223] on span "nineteeth" at bounding box center [362, 220] width 21 height 5
drag, startPoint x: 372, startPoint y: 225, endPoint x: 284, endPoint y: 242, distance: 89.0
click at [284, 239] on blockquote "Human remains are a fundamental part of the archaeological records , offering u…" at bounding box center [317, 221] width 435 height 36
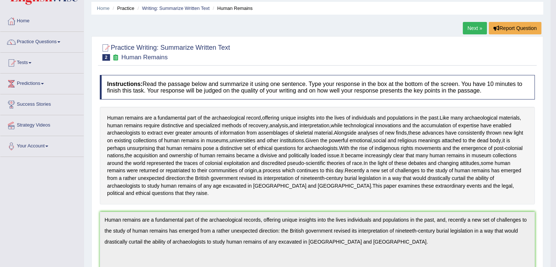
scroll to position [25, 0]
click at [57, 40] on link "Practice Questions" at bounding box center [41, 41] width 83 height 18
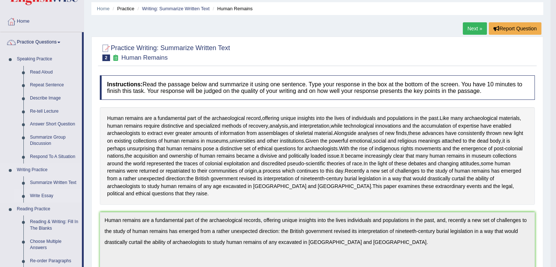
click at [35, 196] on link "Write Essay" at bounding box center [54, 195] width 55 height 13
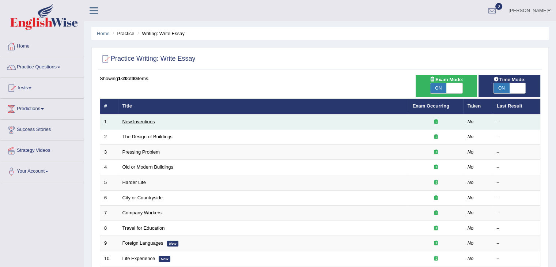
click at [146, 120] on link "New Inventions" at bounding box center [139, 121] width 33 height 5
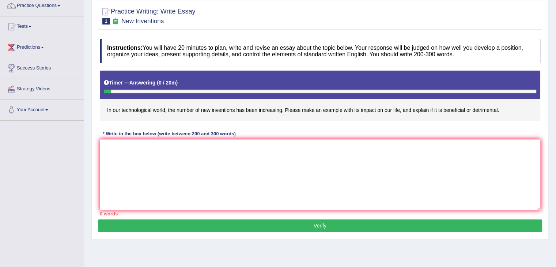
scroll to position [61, 0]
click at [144, 149] on textarea at bounding box center [320, 174] width 441 height 71
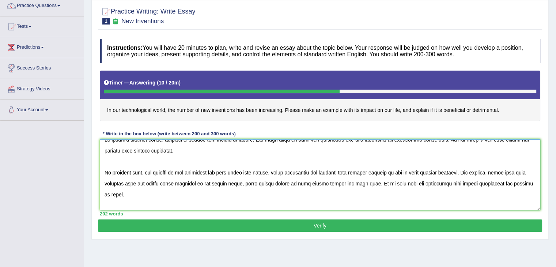
scroll to position [0, 0]
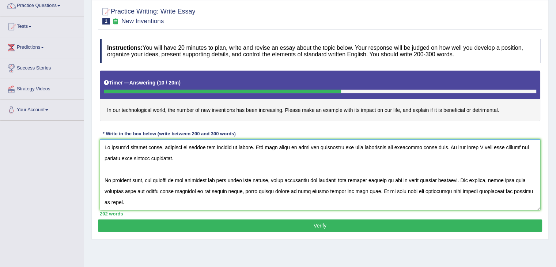
type textarea "In [DATE] complex world, numerous of issues are subject to debate. One such top…"
click at [265, 224] on button "Verify" at bounding box center [320, 225] width 444 height 12
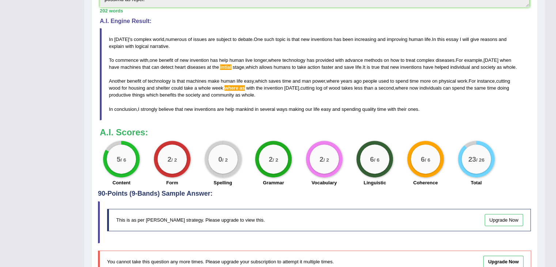
scroll to position [224, 0]
